Goal: Task Accomplishment & Management: Use online tool/utility

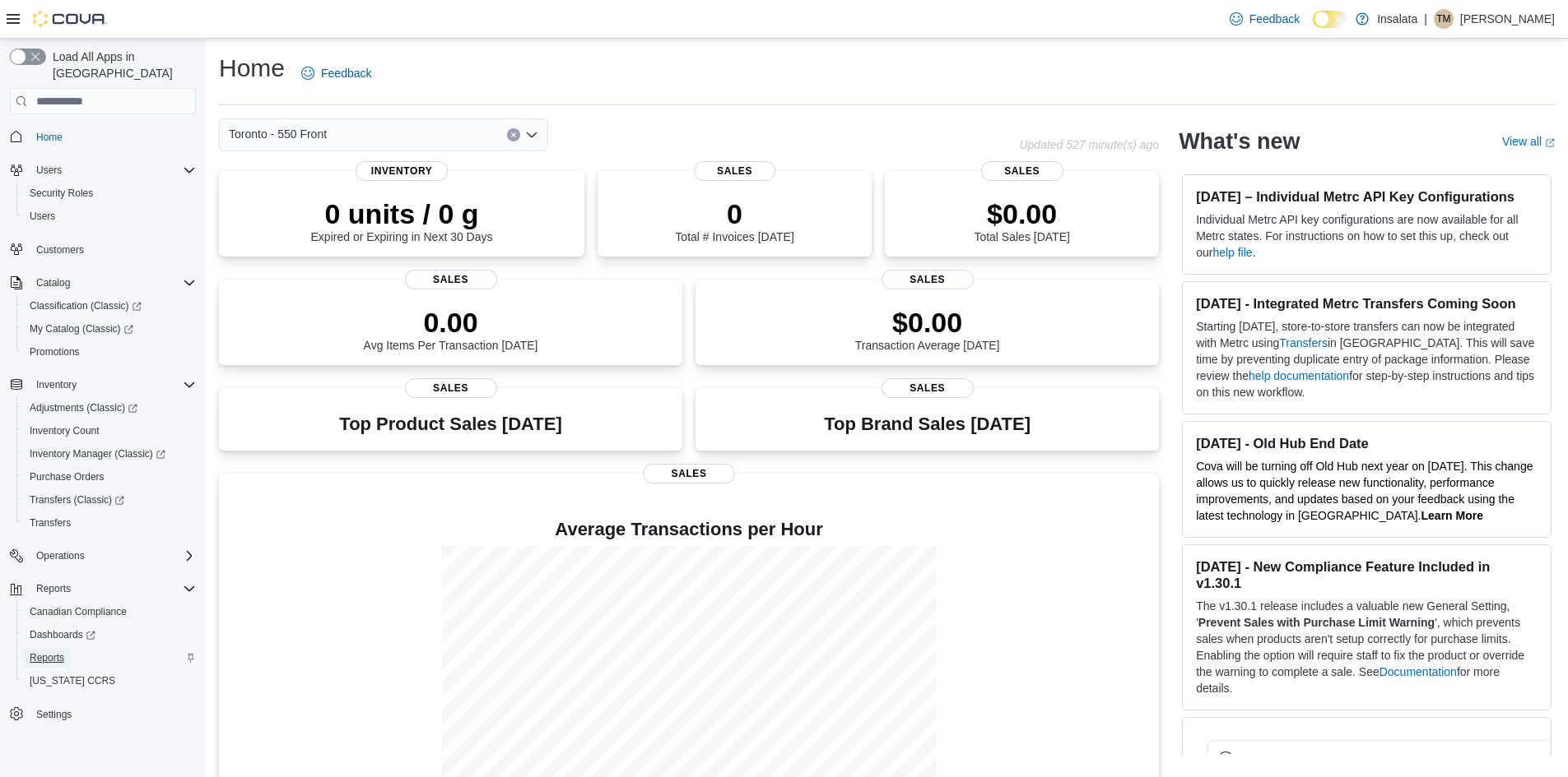
click at [39, 651] on span "Reports" at bounding box center [47, 658] width 34 height 13
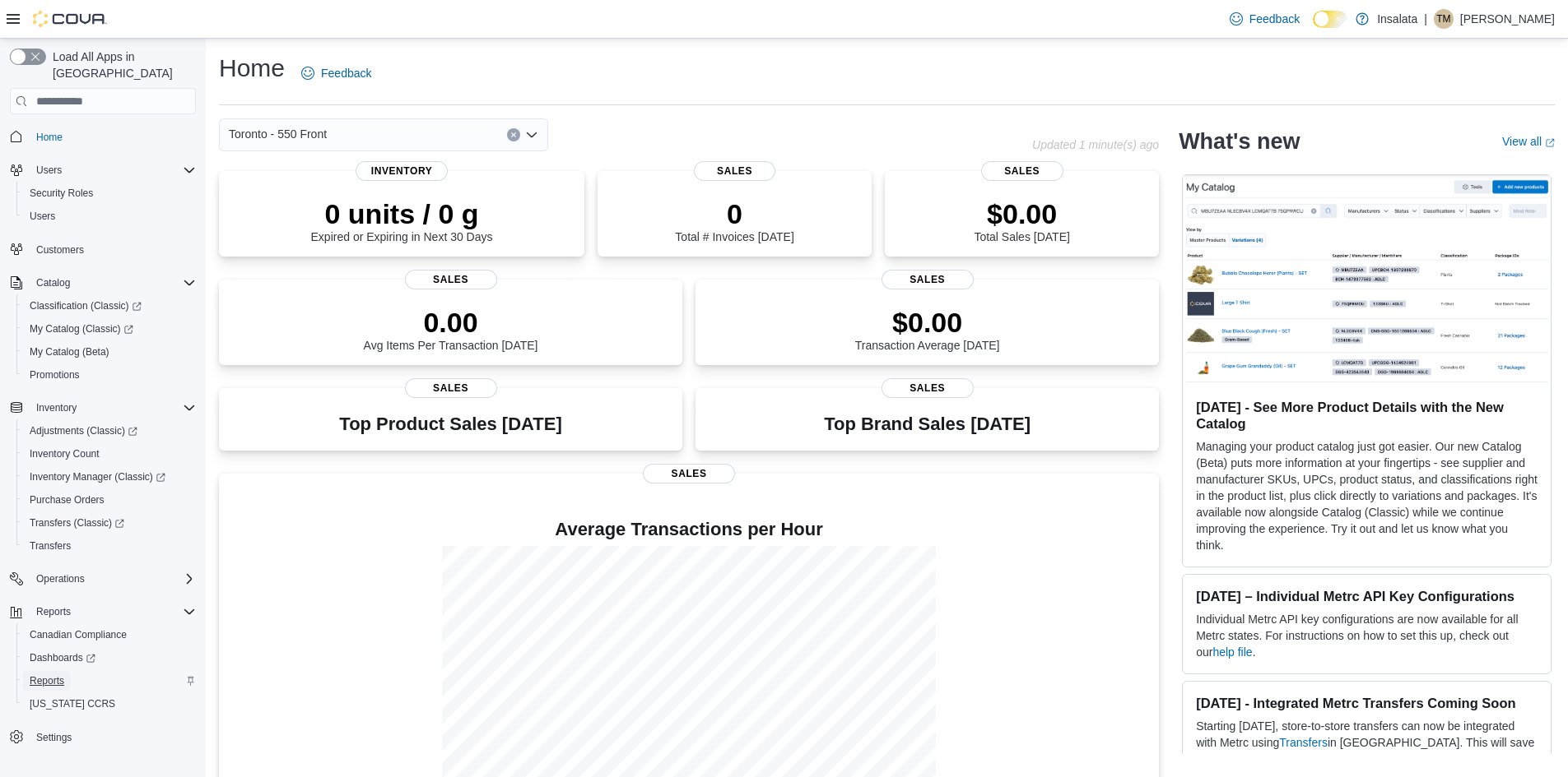
click at [49, 675] on span "Reports" at bounding box center [47, 681] width 34 height 13
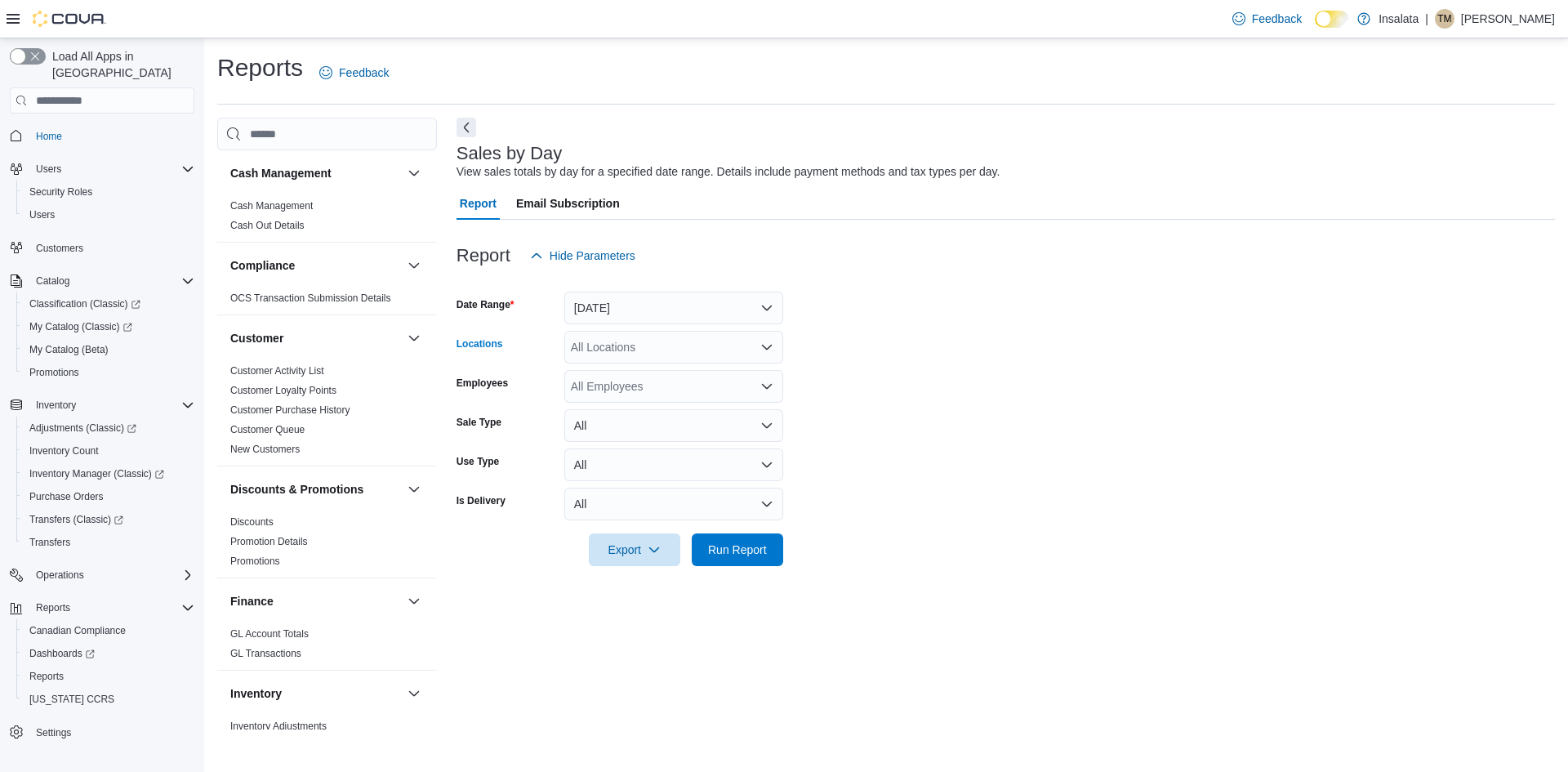
click at [641, 353] on div "All Locations" at bounding box center [673, 347] width 219 height 32
click at [644, 447] on span "Toronto - 550 Front" at bounding box center [648, 446] width 97 height 17
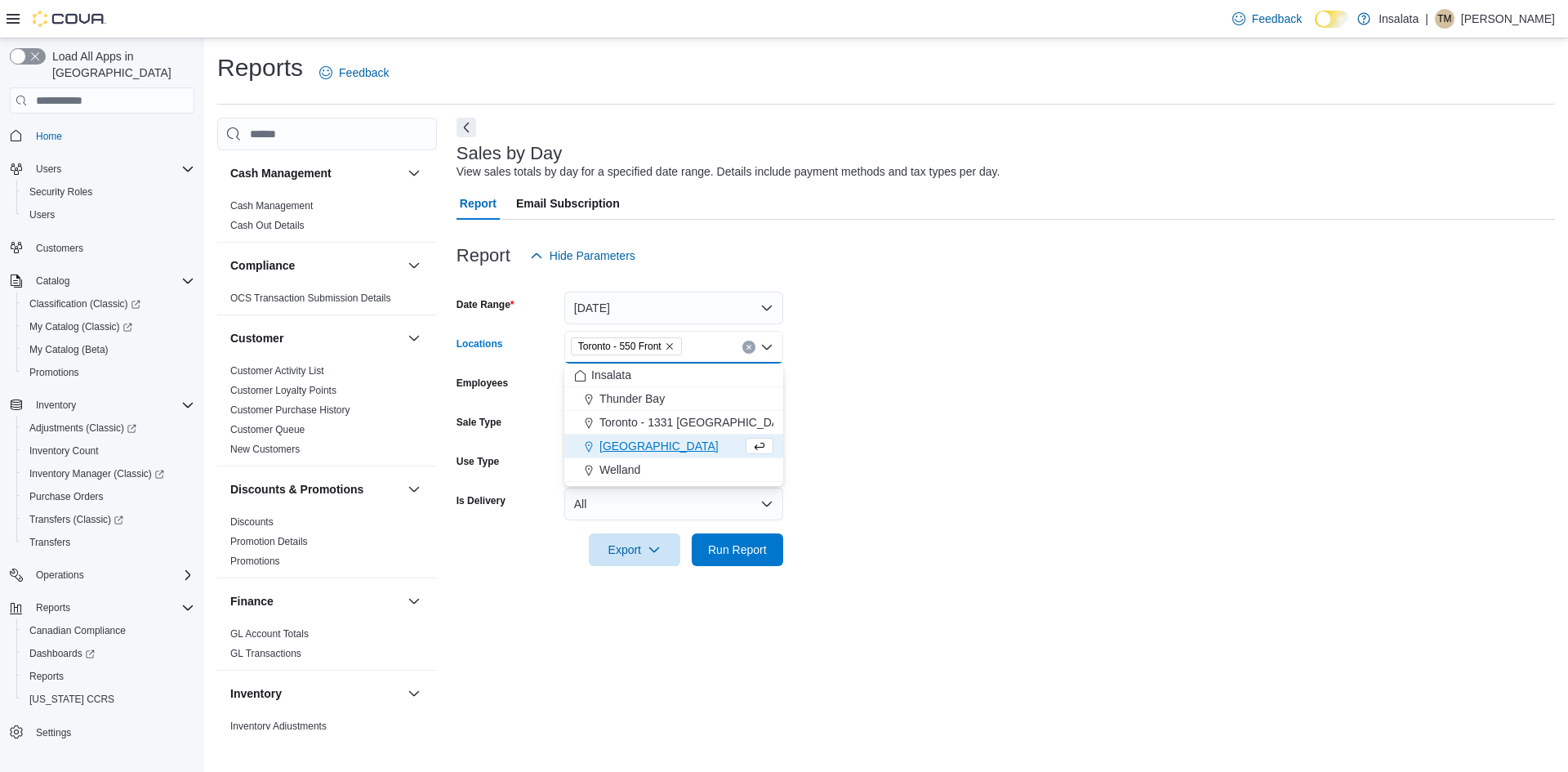
click at [905, 438] on form "Date Range [DATE] Locations [GEOGRAPHIC_DATA] - 550 Front Combo box. Selected. …" at bounding box center [1006, 419] width 1099 height 294
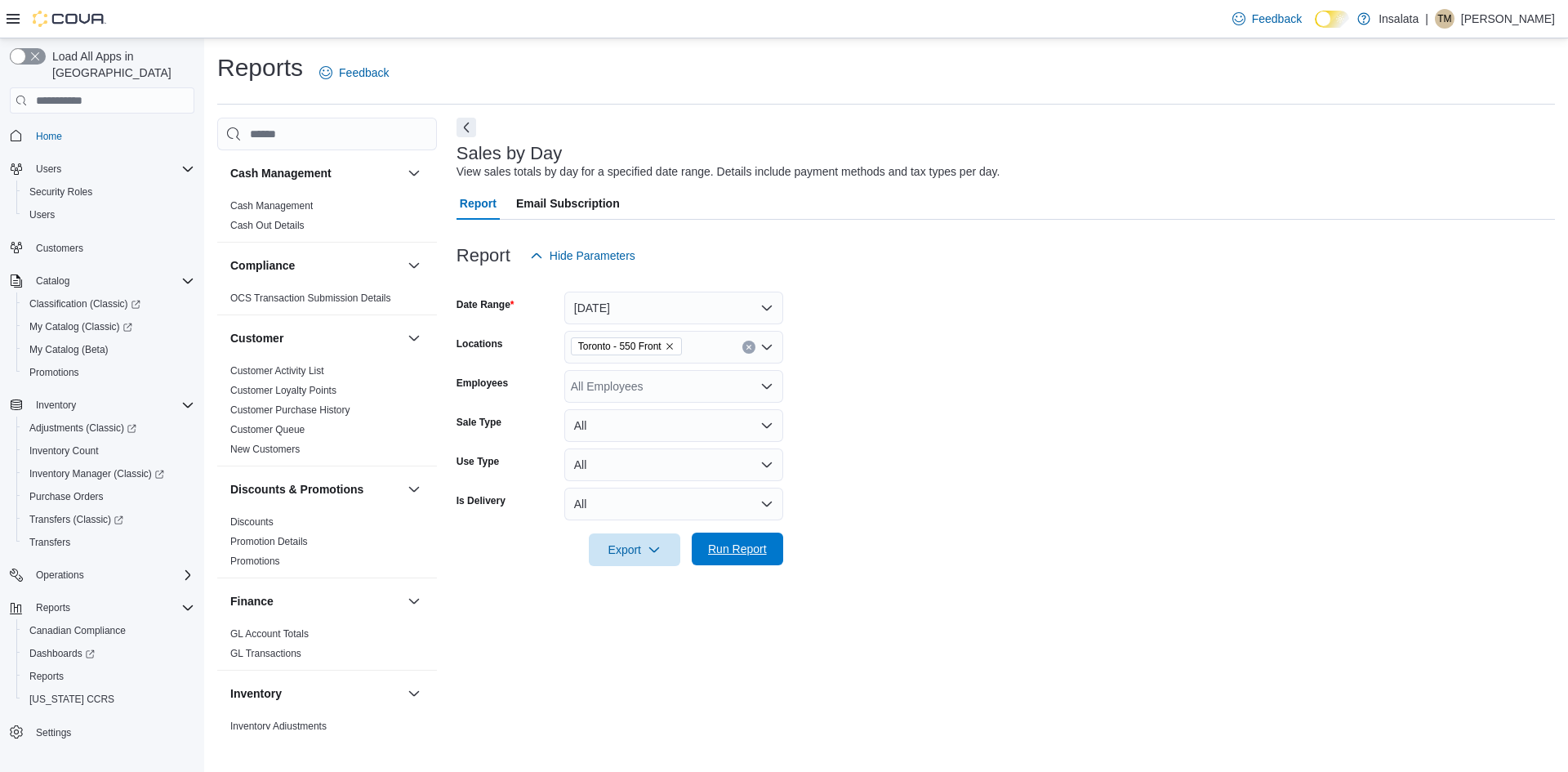
click at [753, 551] on span "Run Report" at bounding box center [738, 550] width 59 height 17
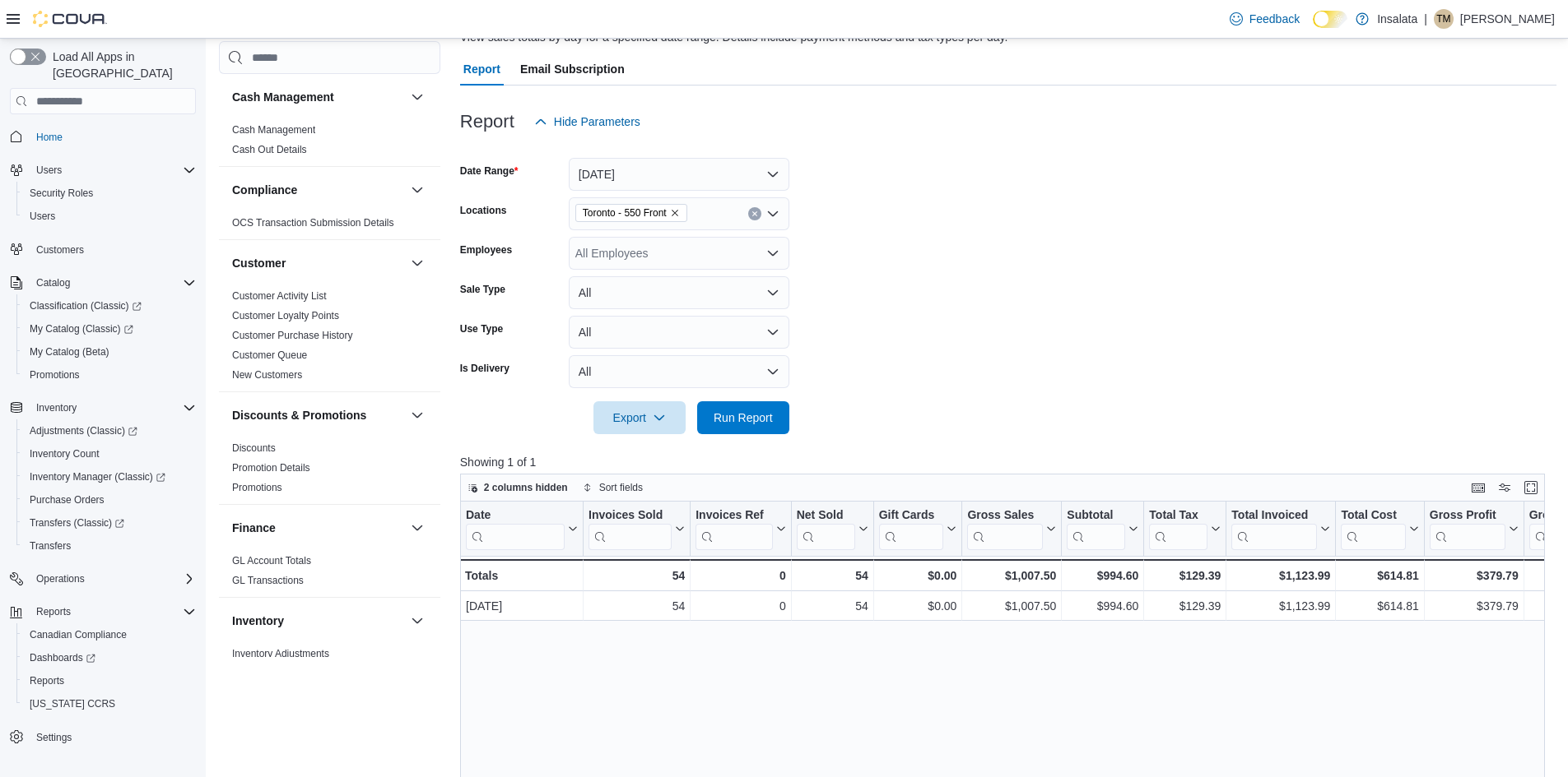
scroll to position [165, 0]
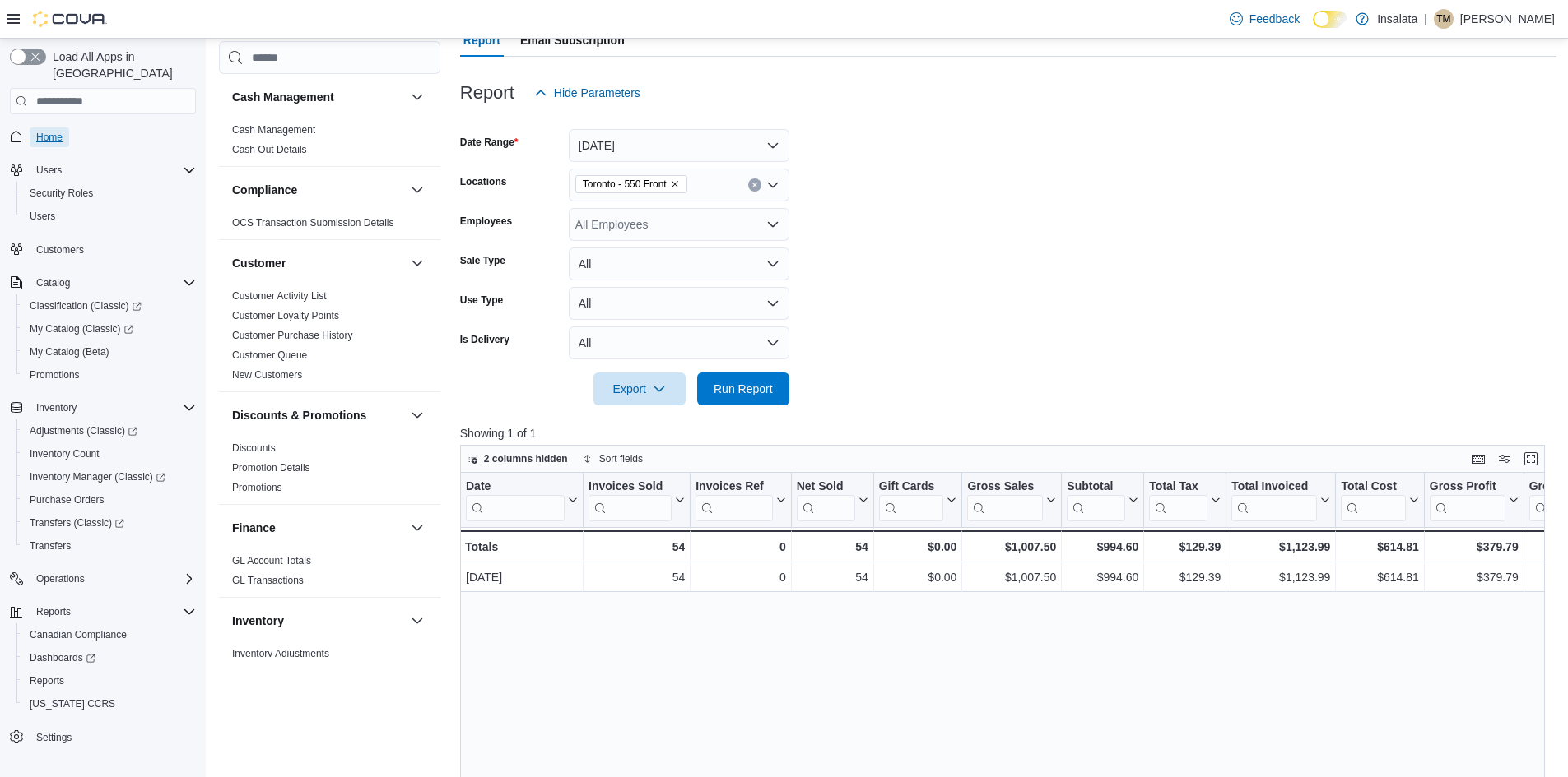
click at [48, 130] on span "Home" at bounding box center [49, 137] width 26 height 13
